Goal: Complete application form

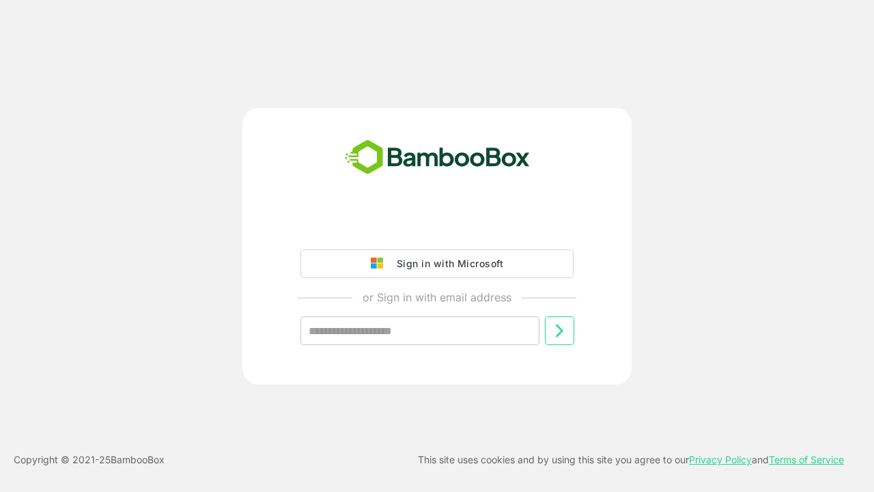
type input "**********"
click at [559, 331] on icon at bounding box center [559, 330] width 16 height 16
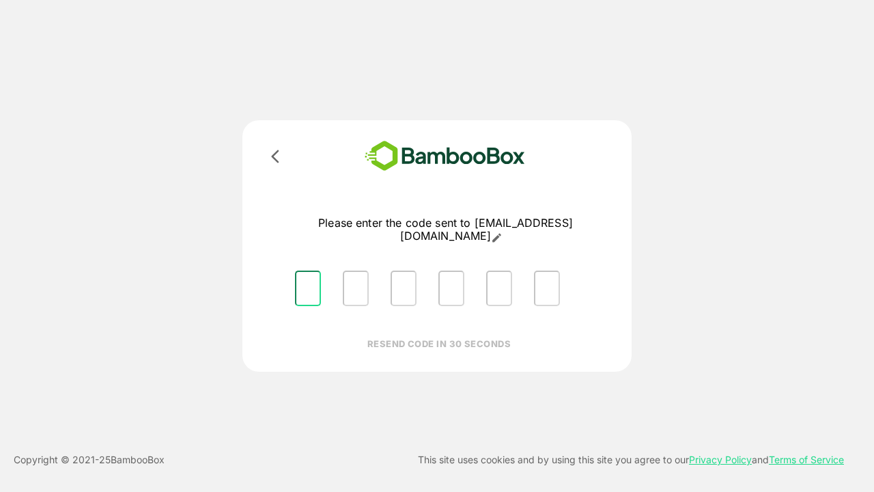
type input "*"
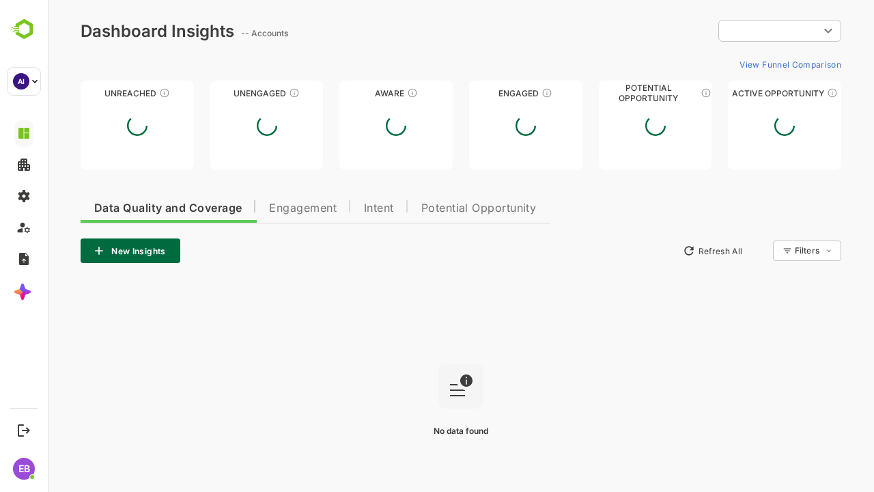
type input "**********"
